Goal: Task Accomplishment & Management: Manage account settings

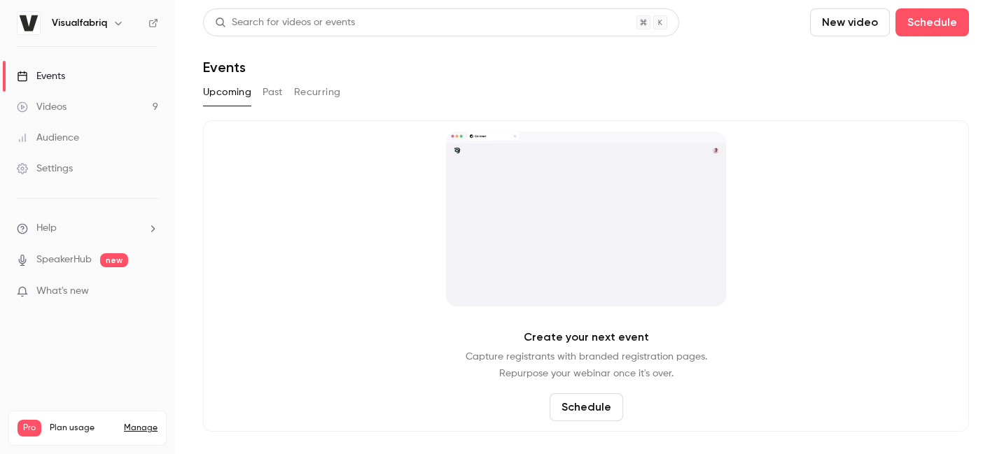
click at [55, 157] on link "Settings" at bounding box center [87, 168] width 175 height 31
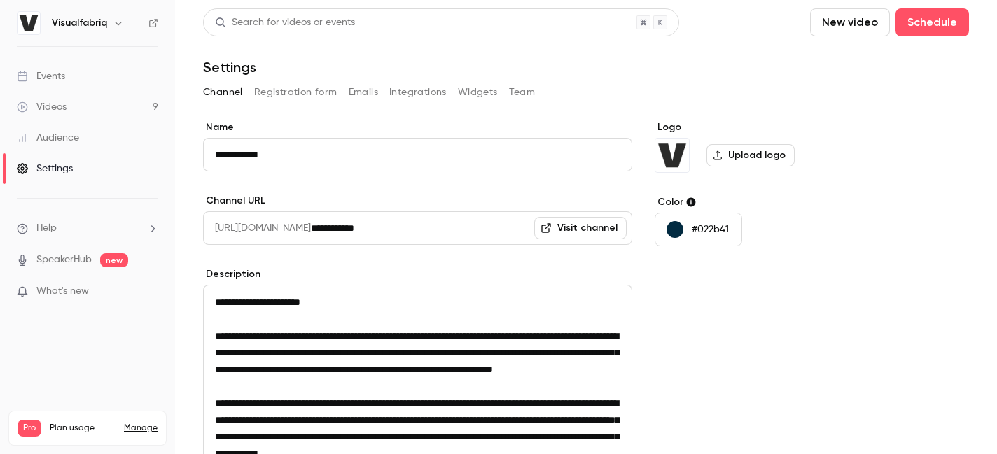
click at [360, 90] on button "Emails" at bounding box center [363, 92] width 29 height 22
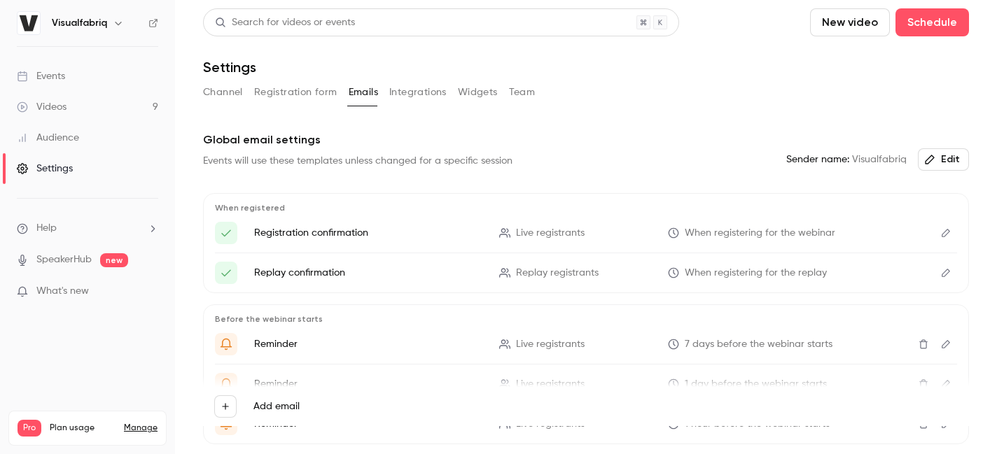
click at [315, 89] on button "Registration form" at bounding box center [295, 92] width 83 height 22
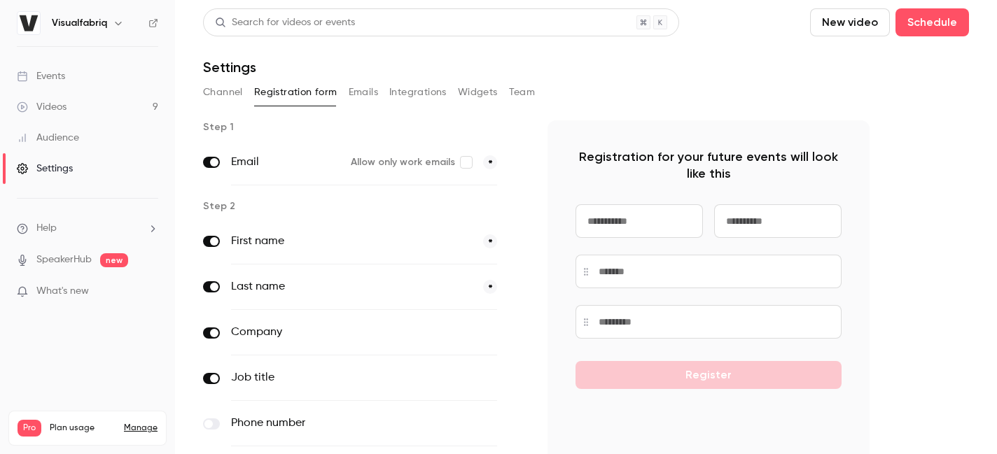
click at [376, 101] on button "Emails" at bounding box center [363, 92] width 29 height 22
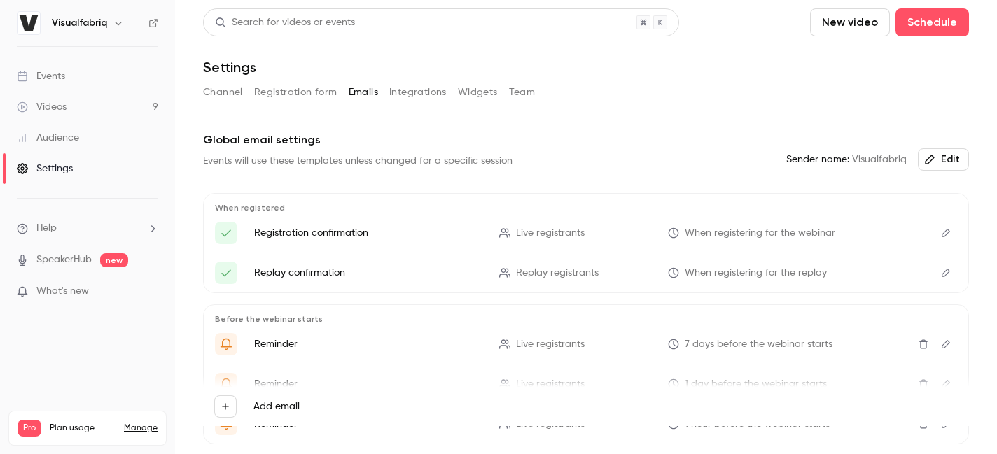
click at [239, 92] on button "Channel" at bounding box center [223, 92] width 40 height 22
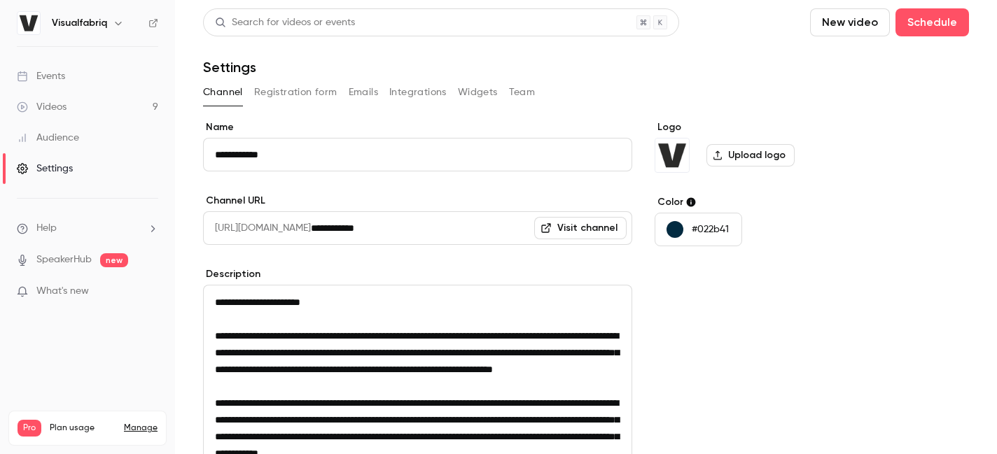
click at [51, 78] on div "Events" at bounding box center [41, 76] width 48 height 14
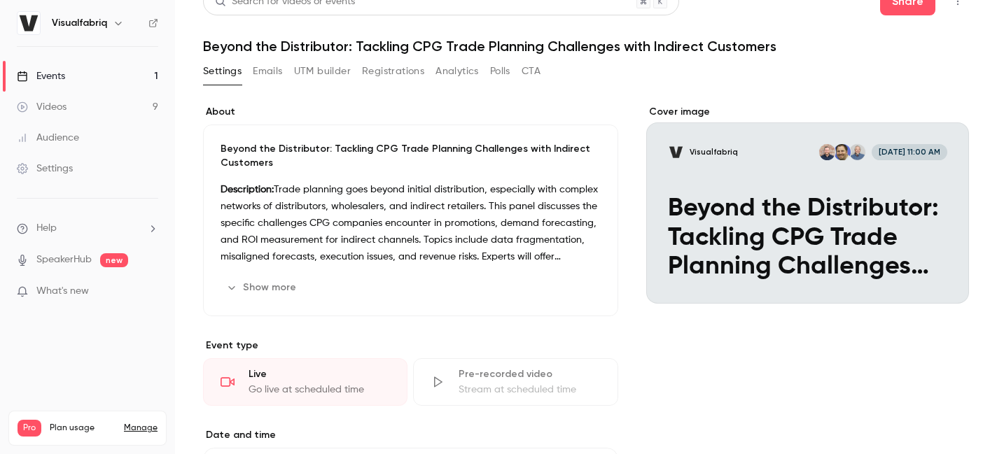
scroll to position [27, 0]
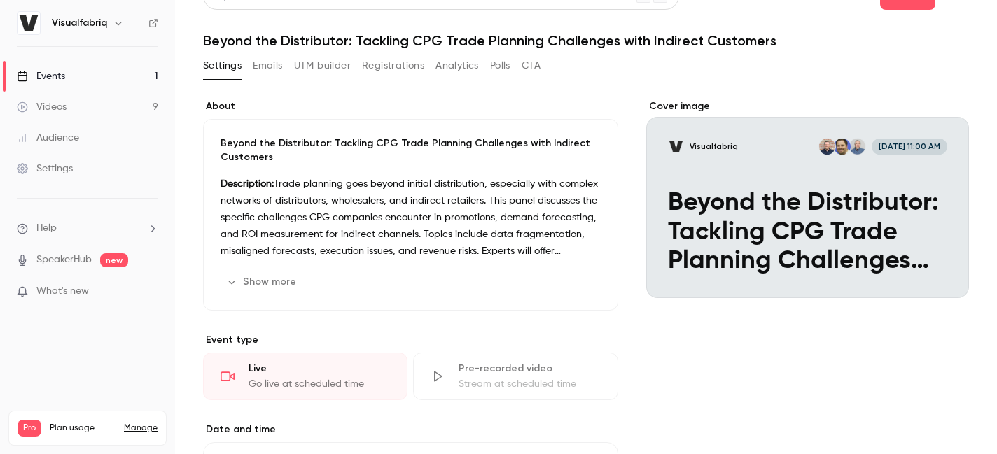
click at [269, 283] on button "Show more" at bounding box center [263, 282] width 84 height 22
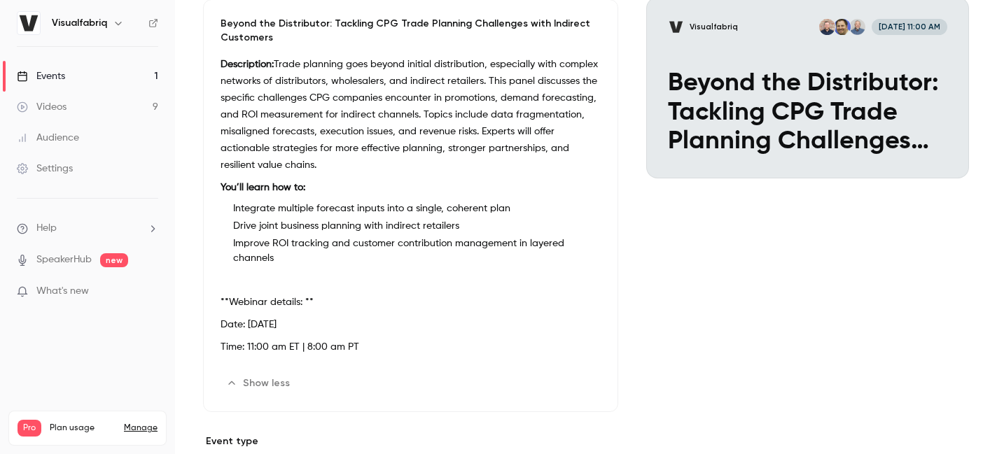
scroll to position [0, 0]
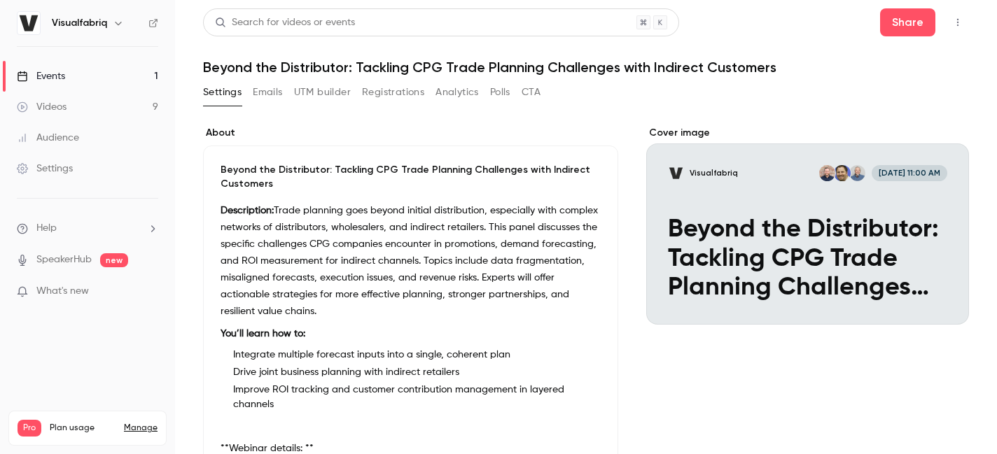
click at [526, 92] on button "CTA" at bounding box center [531, 92] width 19 height 22
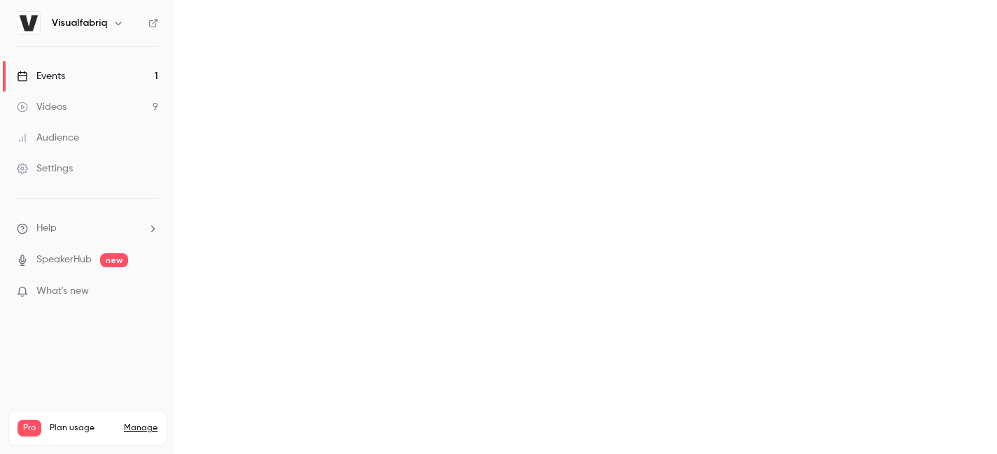
click at [0, 0] on button "Registrations" at bounding box center [0, 0] width 0 height 0
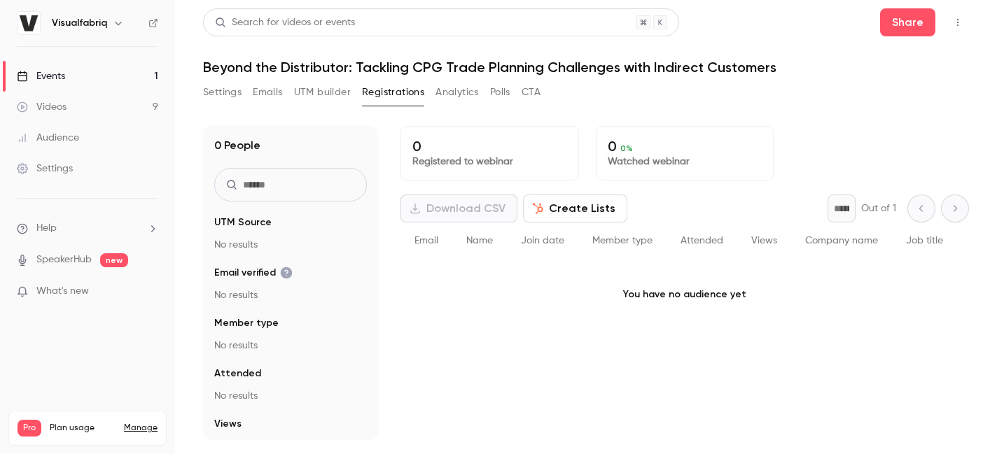
click at [230, 92] on button "Settings" at bounding box center [222, 92] width 39 height 22
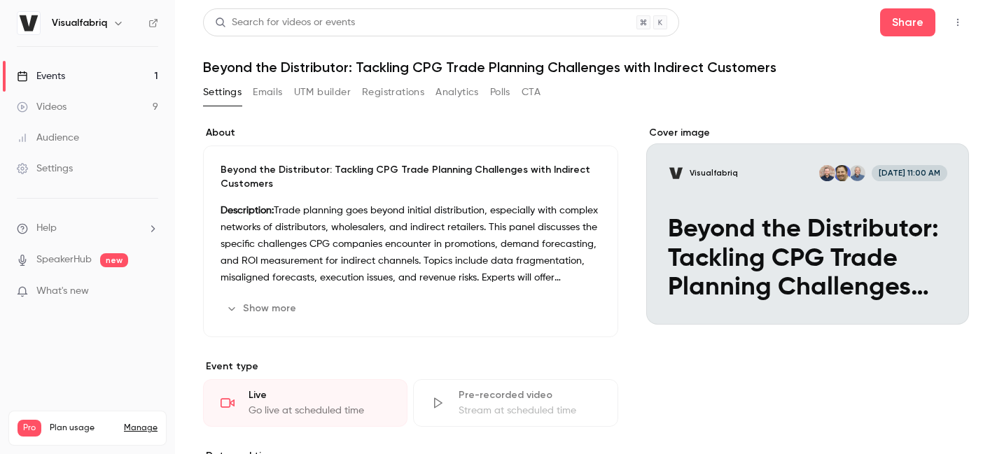
click at [266, 95] on button "Emails" at bounding box center [267, 92] width 29 height 22
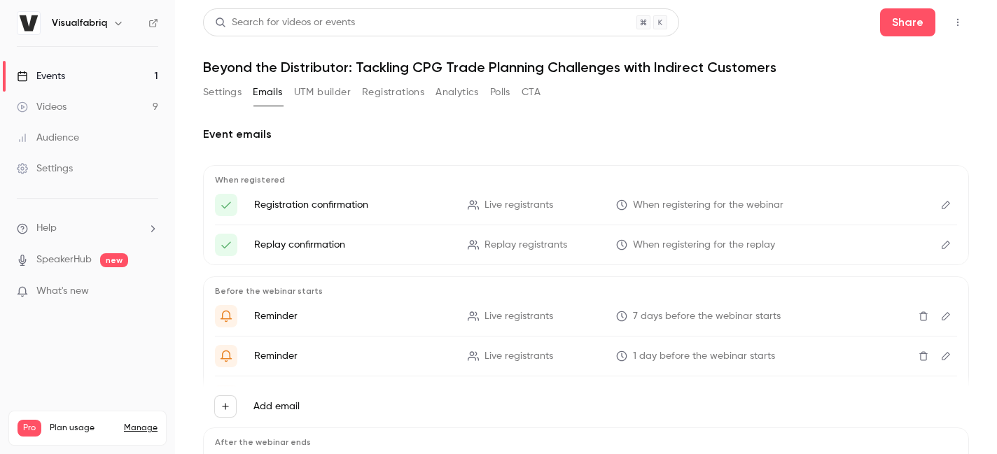
click at [386, 92] on button "Registrations" at bounding box center [393, 92] width 62 height 22
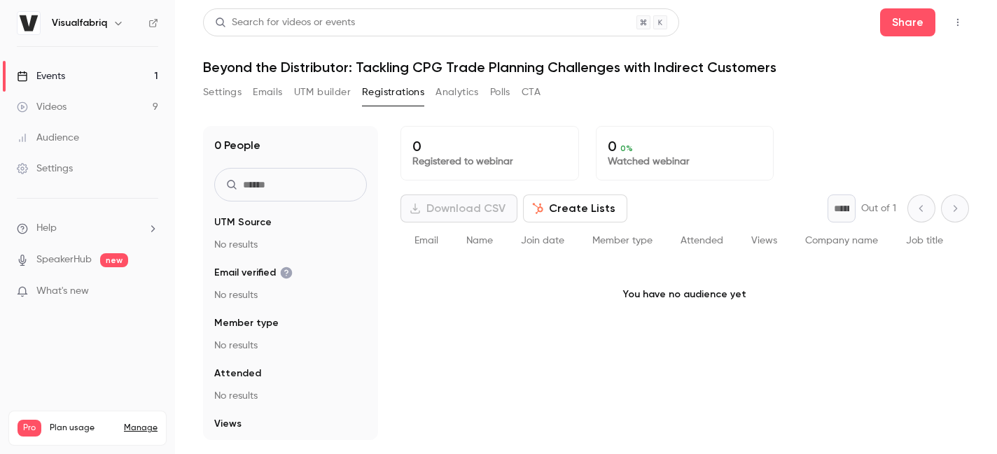
click at [45, 96] on link "Videos 9" at bounding box center [87, 107] width 175 height 31
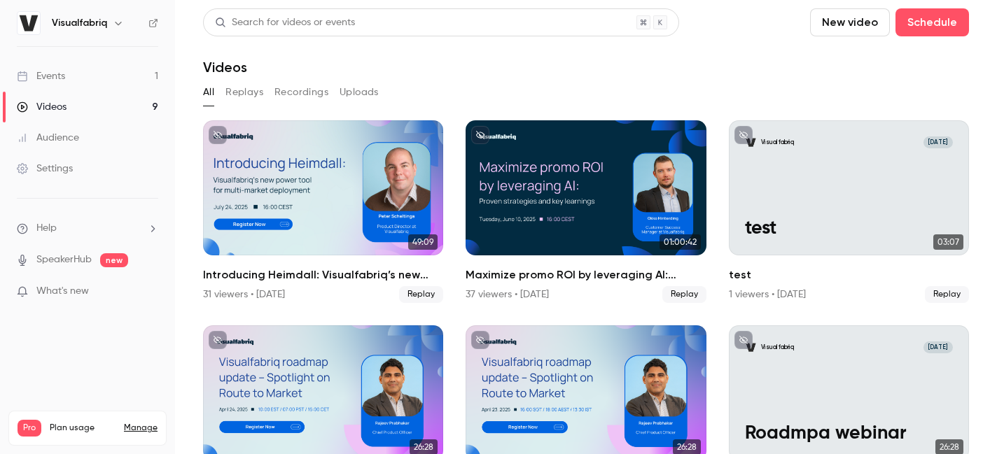
click at [67, 75] on link "Events 1" at bounding box center [87, 76] width 175 height 31
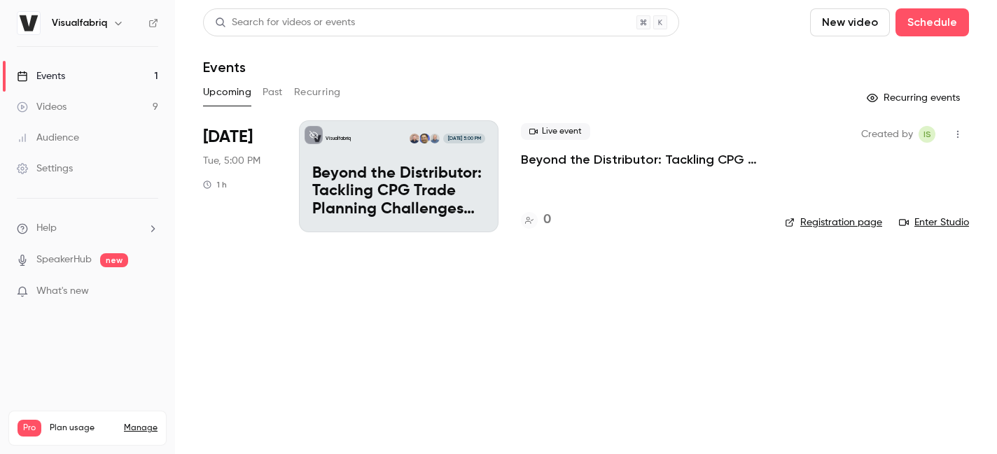
click at [868, 220] on link "Registration page" at bounding box center [833, 223] width 97 height 14
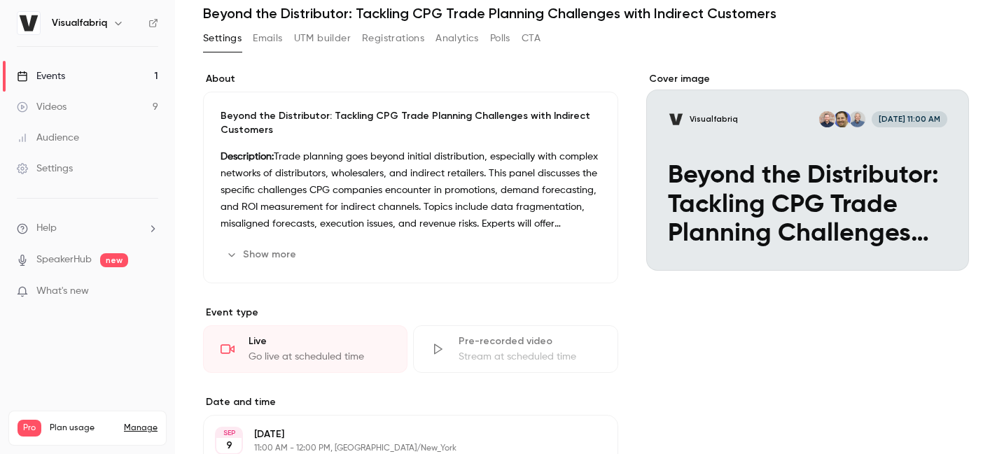
scroll to position [85, 0]
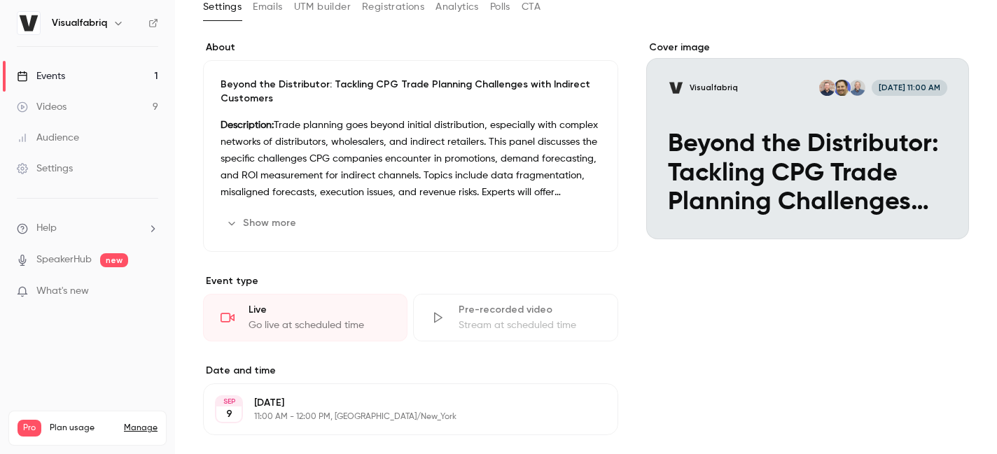
click at [235, 218] on icon "button" at bounding box center [231, 223] width 11 height 11
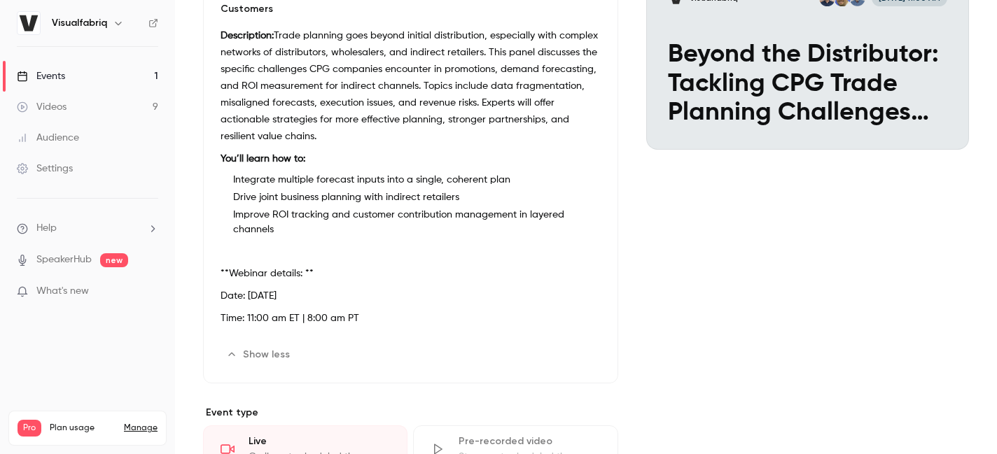
scroll to position [0, 0]
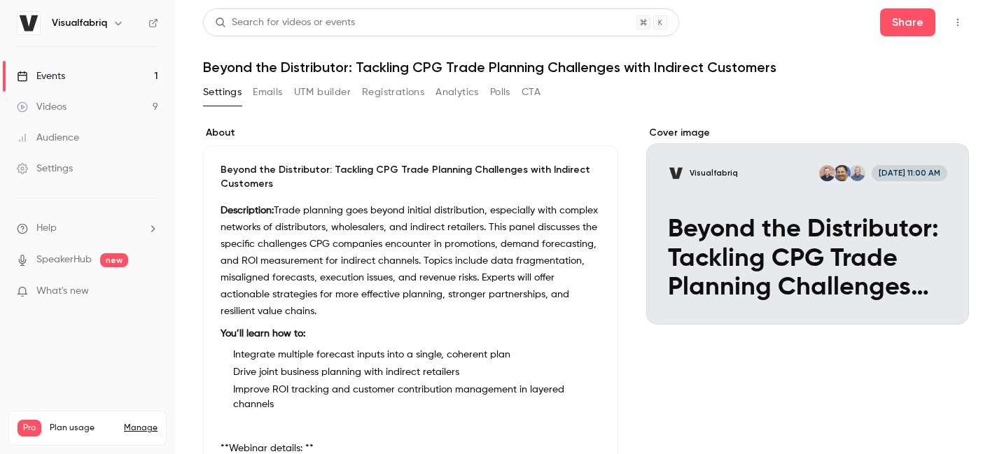
click at [281, 84] on button "Emails" at bounding box center [267, 92] width 29 height 22
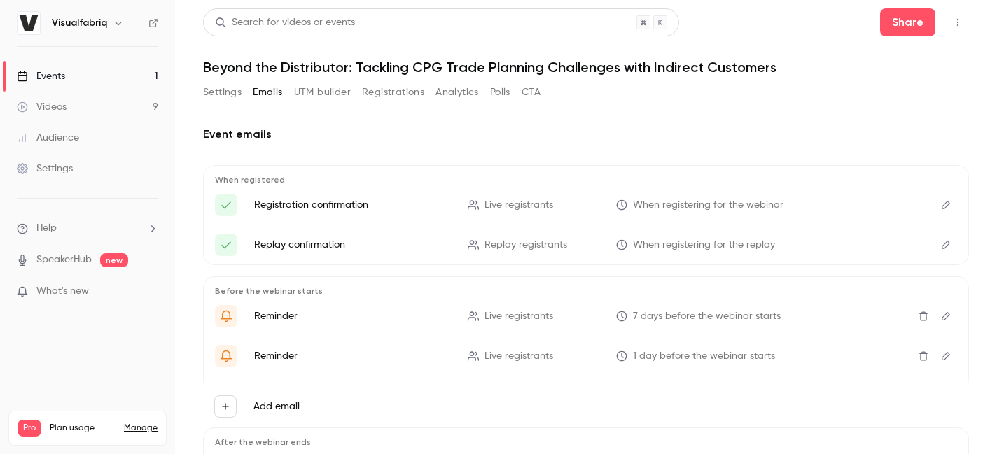
click at [383, 203] on p "Registration confirmation" at bounding box center [352, 205] width 197 height 14
click at [749, 200] on span "When registering for the webinar" at bounding box center [708, 205] width 151 height 15
click at [948, 202] on icon "Edit" at bounding box center [946, 205] width 8 height 8
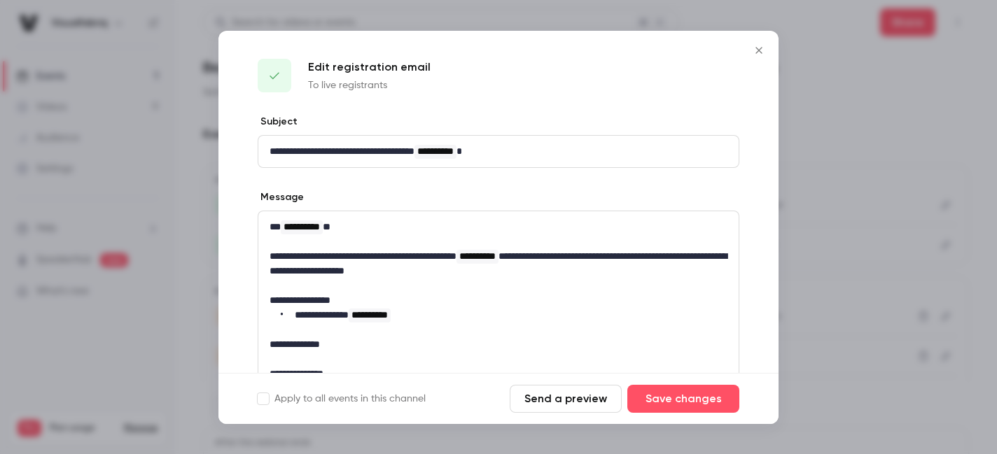
click at [757, 55] on icon "Close" at bounding box center [758, 50] width 17 height 11
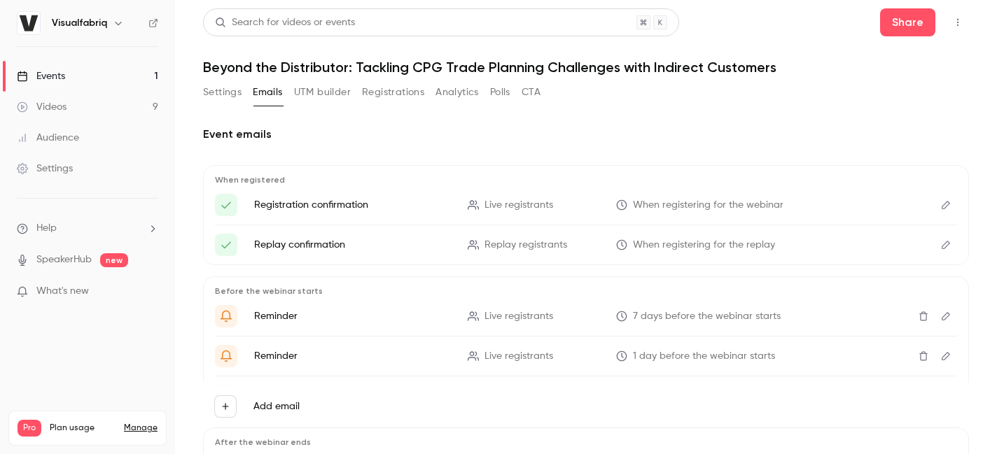
click at [56, 67] on link "Events 1" at bounding box center [87, 76] width 175 height 31
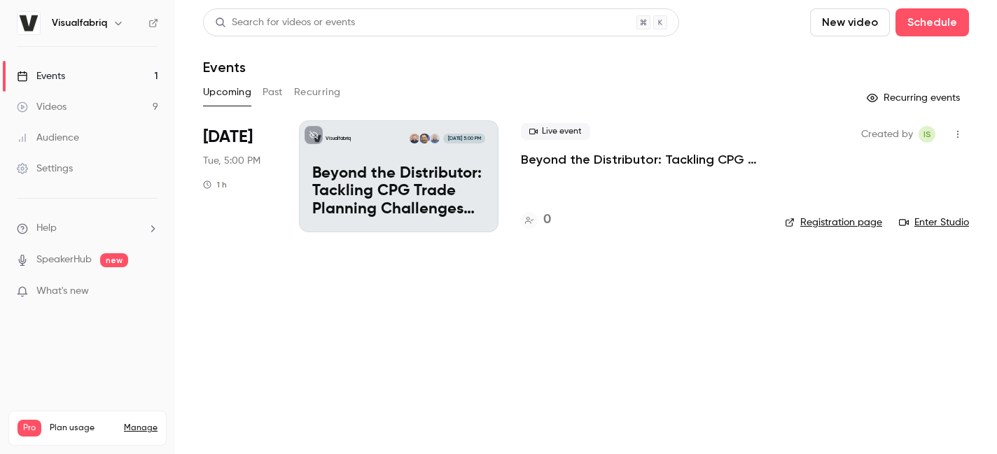
click at [601, 151] on div "Live event Beyond the Distributor: Tackling CPG Trade Planning Challenges with …" at bounding box center [642, 145] width 242 height 45
click at [601, 165] on p "Beyond the Distributor: Tackling CPG Trade Planning Challenges with Indirect Cu…" at bounding box center [642, 159] width 242 height 17
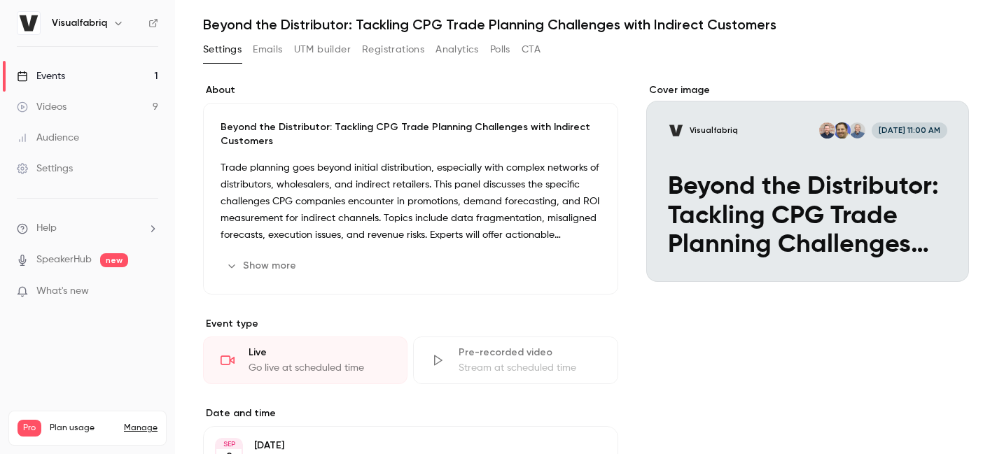
scroll to position [35, 0]
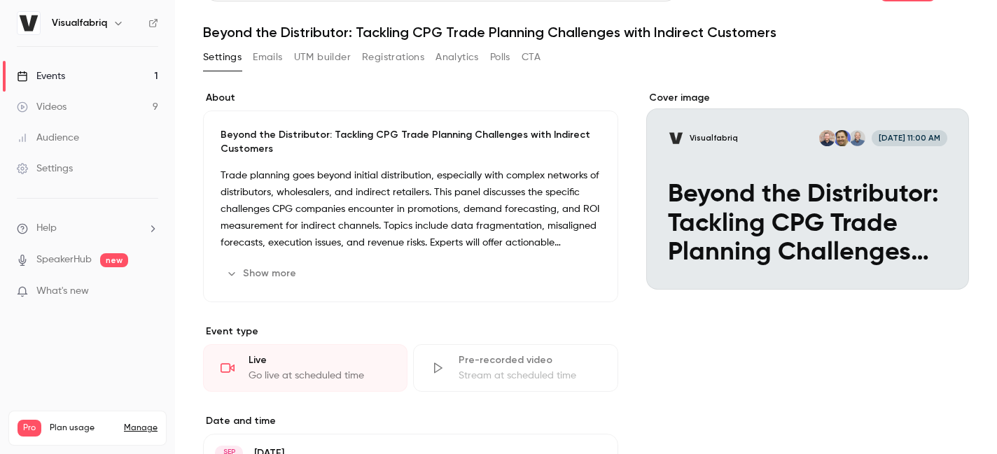
click at [263, 272] on button "Show more" at bounding box center [263, 274] width 84 height 22
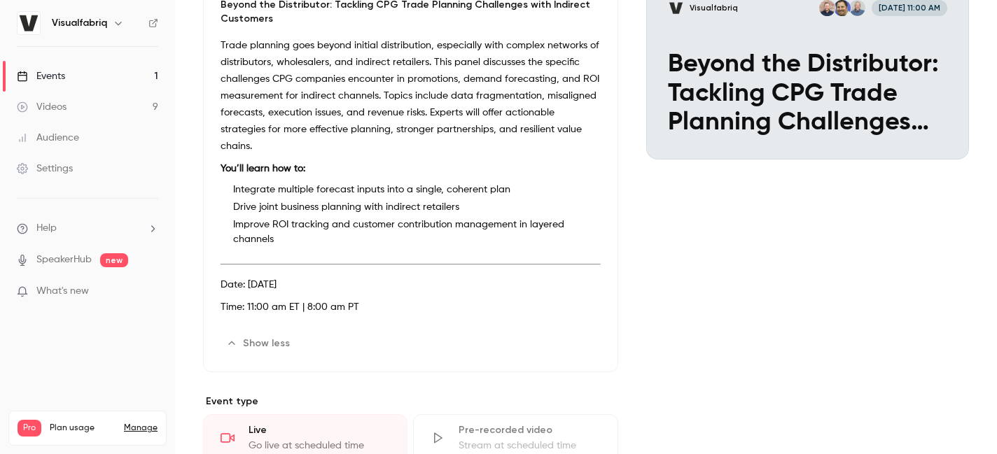
scroll to position [164, 0]
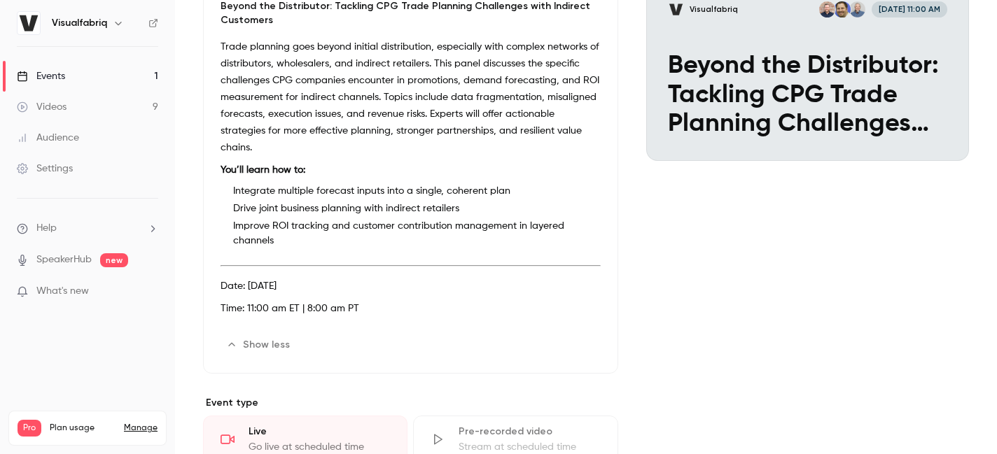
click at [264, 334] on button "Show less" at bounding box center [260, 345] width 78 height 22
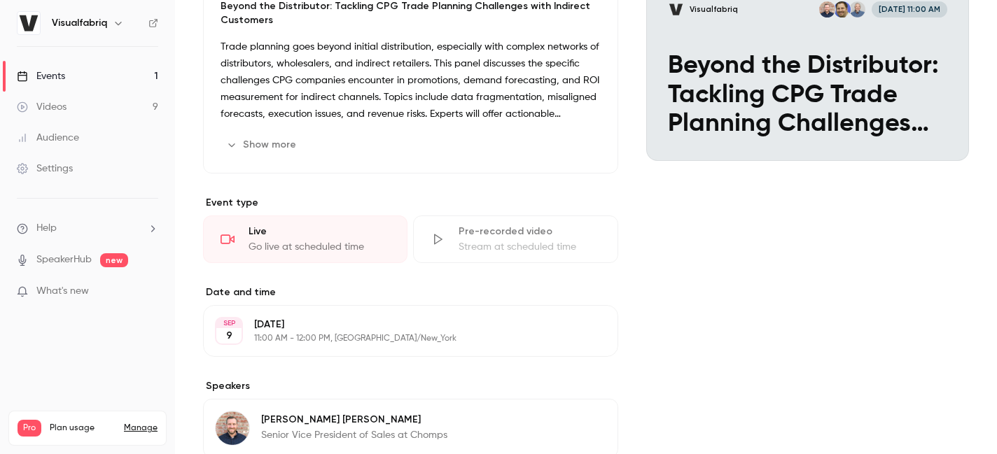
click at [270, 141] on button "Show more" at bounding box center [263, 145] width 84 height 22
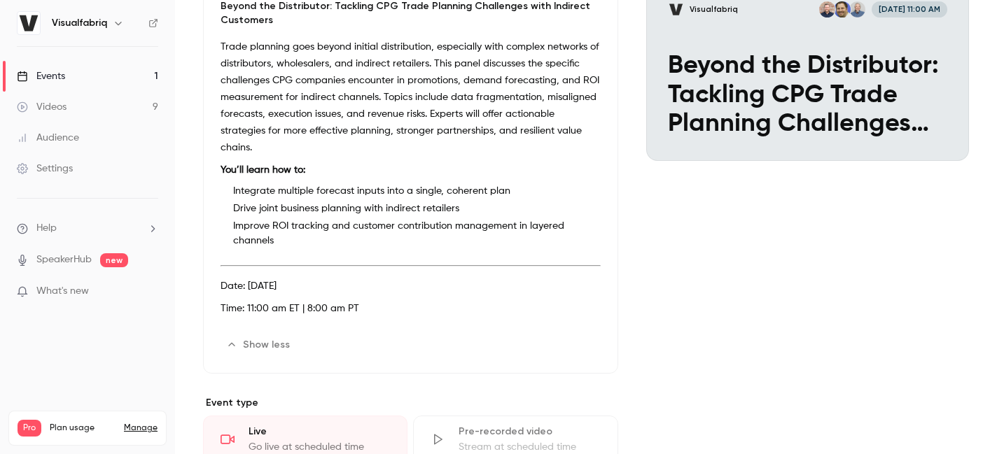
click at [274, 334] on button "Show less" at bounding box center [260, 345] width 78 height 22
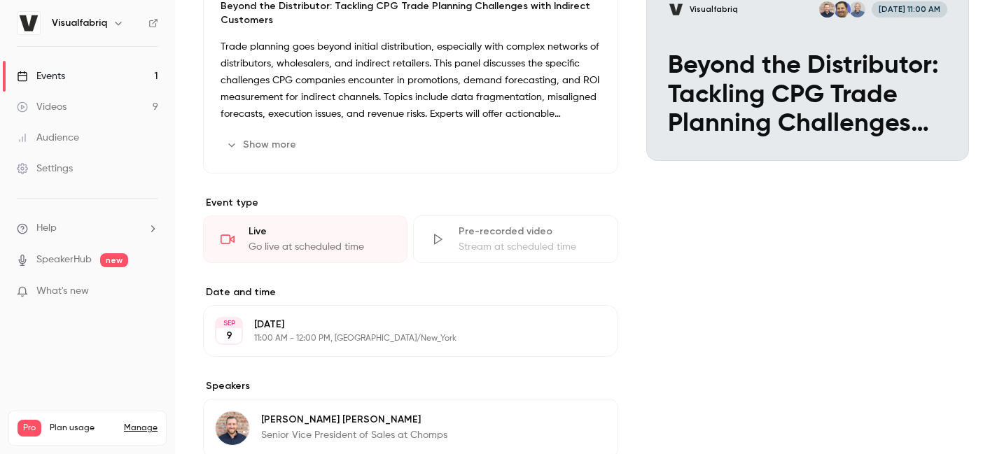
click at [274, 140] on button "Show more" at bounding box center [263, 145] width 84 height 22
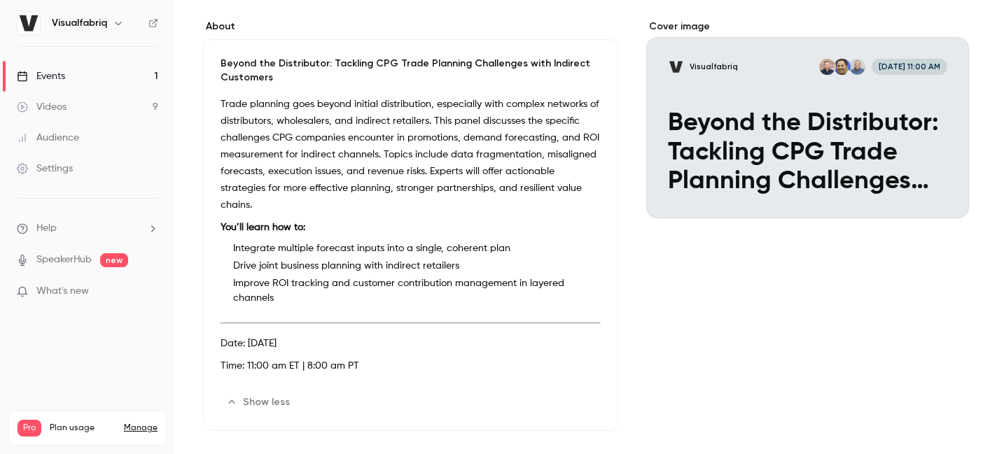
scroll to position [26, 0]
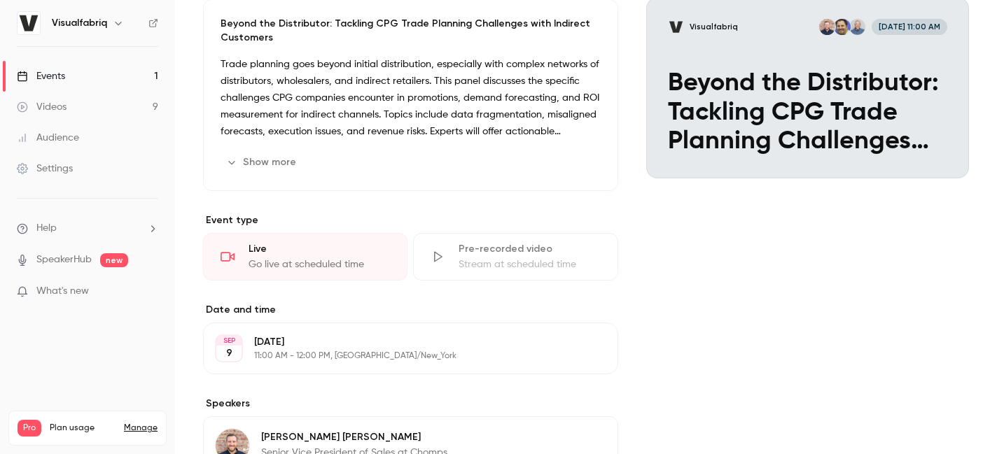
scroll to position [147, 0]
click at [282, 155] on button "Show more" at bounding box center [263, 162] width 84 height 22
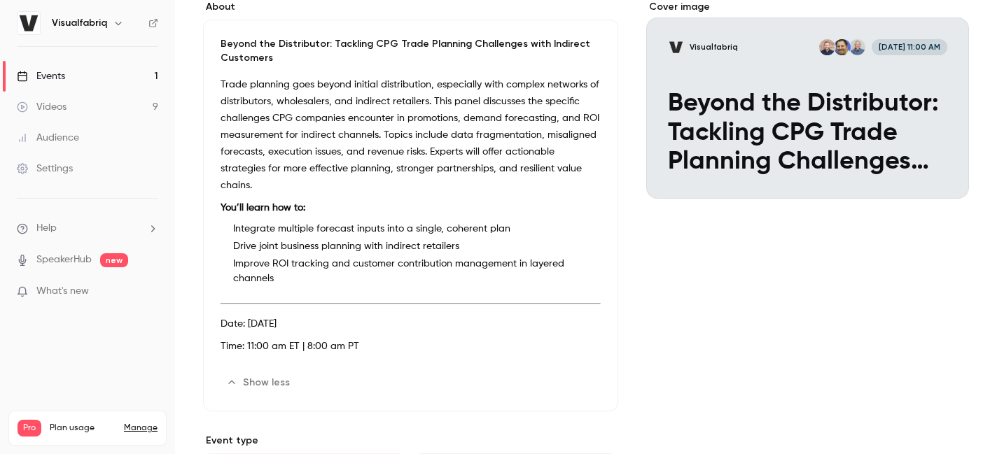
scroll to position [18, 0]
